Goal: Information Seeking & Learning: Learn about a topic

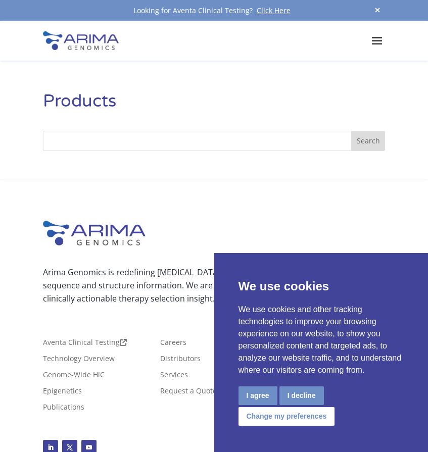
click at [90, 138] on input "Search" at bounding box center [214, 141] width 342 height 20
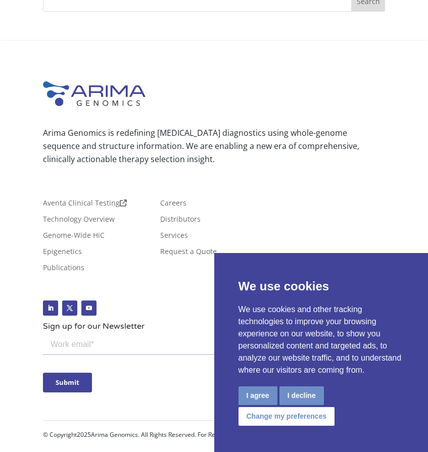
scroll to position [143, 0]
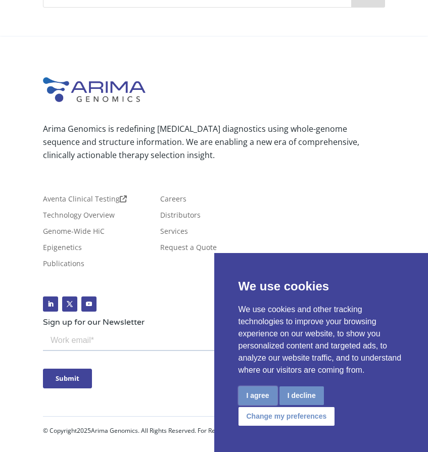
click at [267, 395] on button "I agree" at bounding box center [257, 395] width 39 height 19
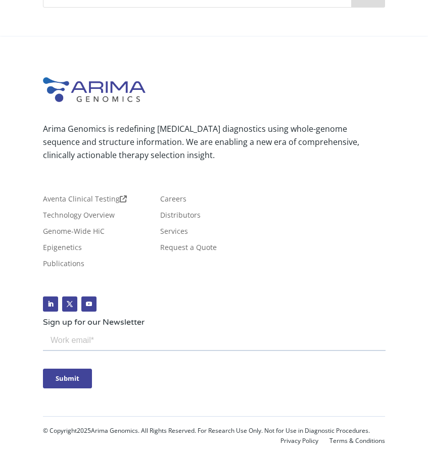
scroll to position [0, 0]
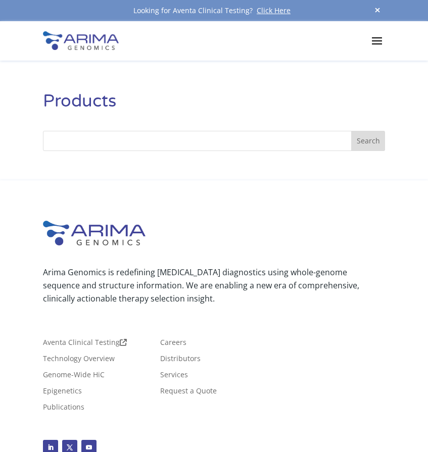
click at [377, 42] on span at bounding box center [377, 40] width 16 height 16
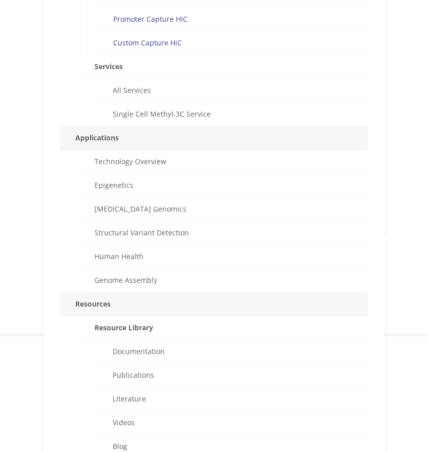
scroll to position [260, 0]
click at [182, 206] on link "[MEDICAL_DATA] Genomics" at bounding box center [224, 210] width 288 height 24
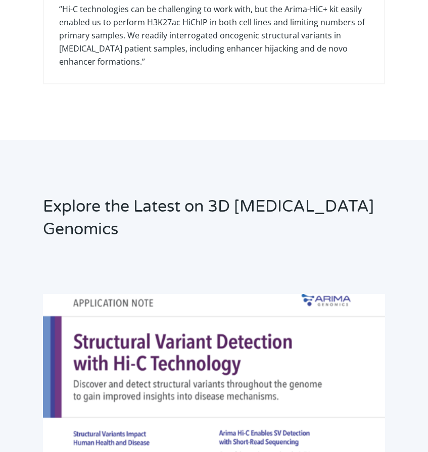
scroll to position [4040, 0]
